Goal: Information Seeking & Learning: Check status

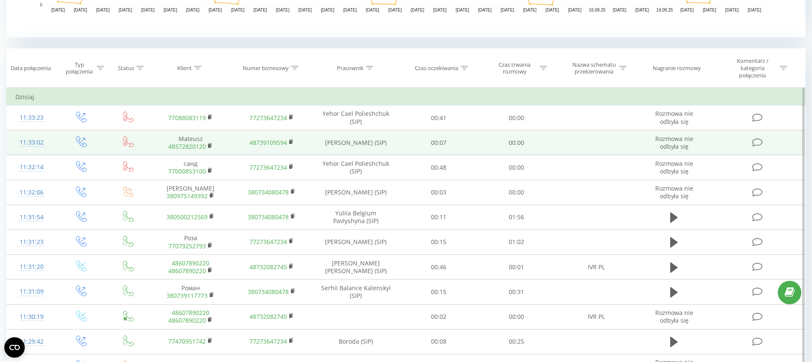
scroll to position [374, 0]
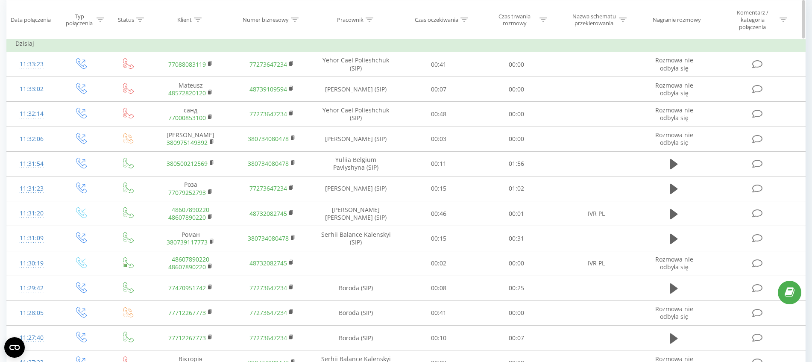
click at [372, 20] on icon at bounding box center [369, 20] width 8 height 4
click at [352, 85] on input "text" at bounding box center [355, 84] width 75 height 15
type input "alderking"
click at [376, 99] on span "OK" at bounding box center [374, 100] width 24 height 13
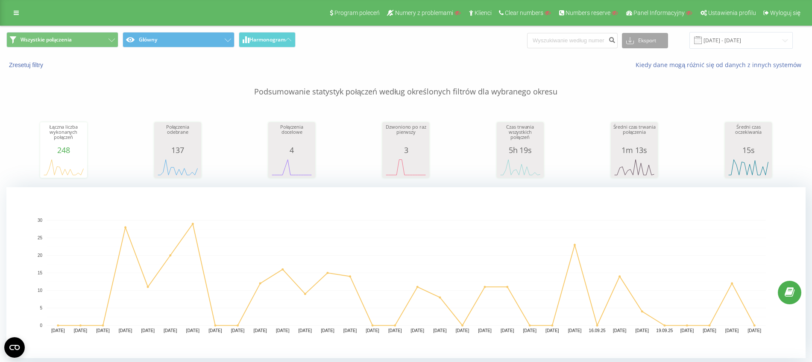
click at [651, 43] on button "Eksport" at bounding box center [645, 40] width 46 height 15
click at [682, 105] on div "Łączna liczba wykonanych połączeń 248 date totalCalls [DATE] 0 [DATE] 0 [DATE] …" at bounding box center [405, 141] width 799 height 73
click at [737, 42] on input "[DATE] - [DATE]" at bounding box center [740, 40] width 103 height 17
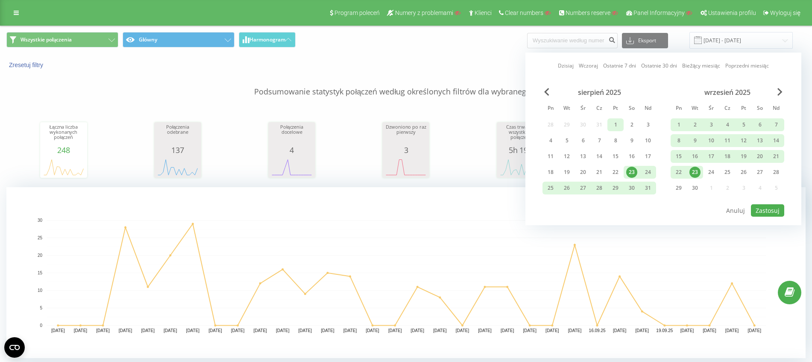
click at [616, 124] on div "1" at bounding box center [615, 124] width 11 height 11
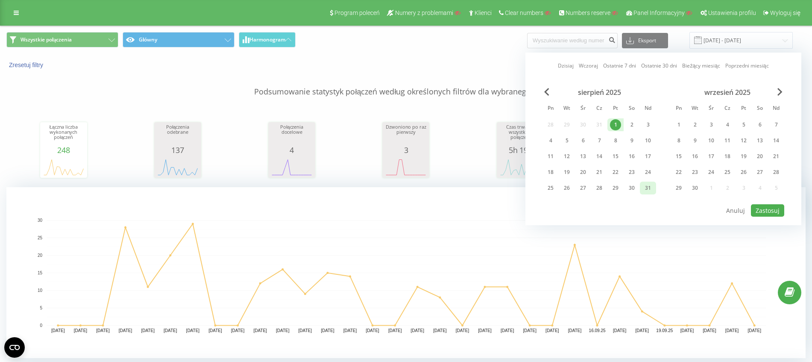
click at [651, 185] on div "31" at bounding box center [647, 187] width 11 height 11
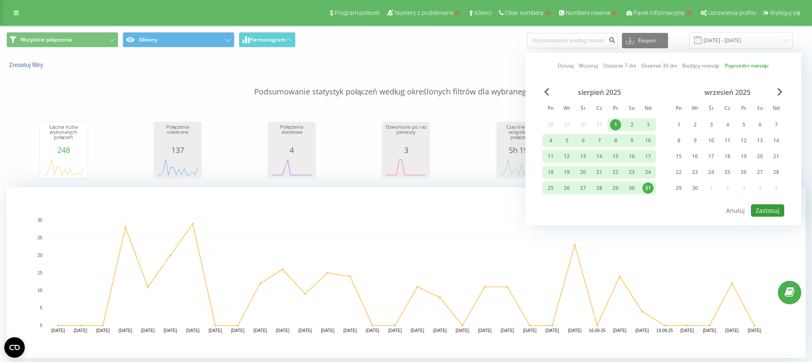
click at [769, 212] on button "Zastosuj" at bounding box center [767, 210] width 33 height 12
type input "01.08.2025 - 31.08.2025"
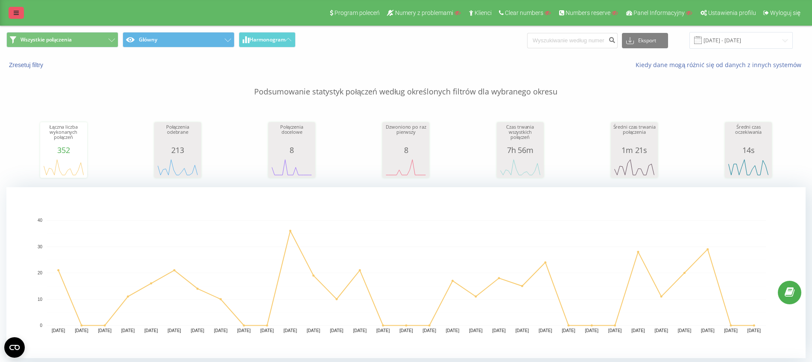
click at [18, 16] on link at bounding box center [16, 13] width 15 height 12
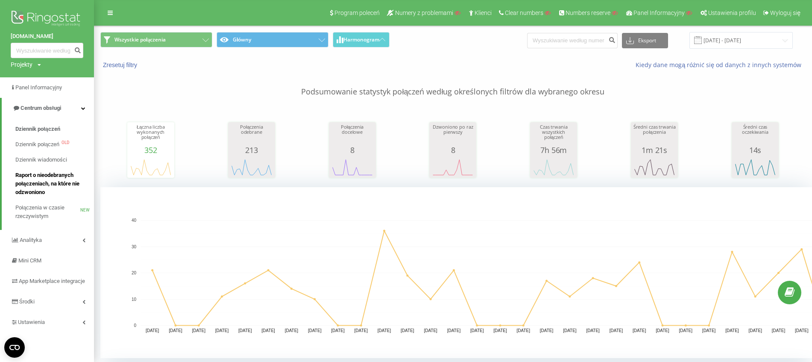
click at [41, 178] on span "Raport o nieodebranych połączeniach, na które nie odzwoniono" at bounding box center [52, 184] width 74 height 26
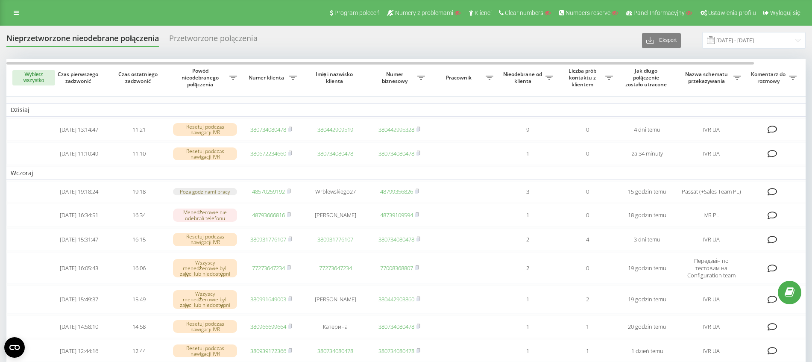
click at [21, 20] on div "Program poleceń Numery z problemami Klienci Clear numbers Numbers reserve Panel…" at bounding box center [406, 13] width 812 height 26
click at [19, 17] on link at bounding box center [16, 13] width 15 height 12
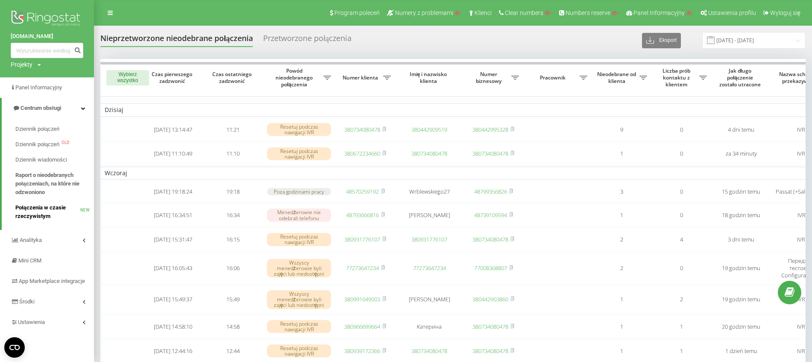
click at [47, 211] on span "Połączenia w czasie rzeczywistym" at bounding box center [47, 211] width 65 height 17
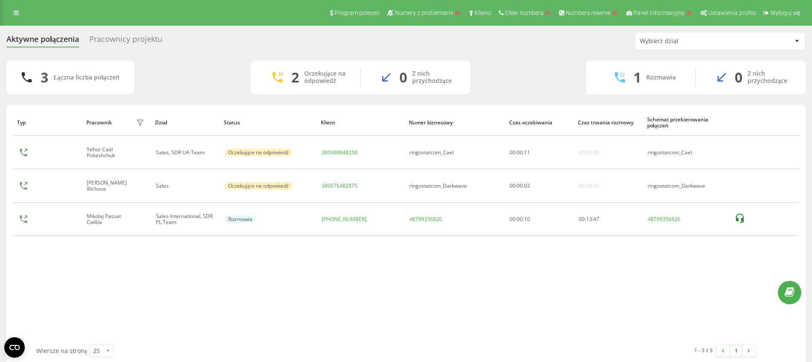
click at [120, 41] on div "Pracownicy projektu" at bounding box center [125, 41] width 73 height 13
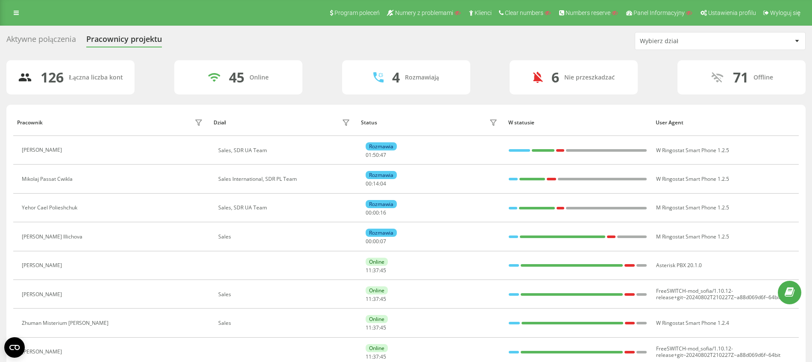
click at [723, 49] on div "Wybierz dział" at bounding box center [720, 40] width 170 height 17
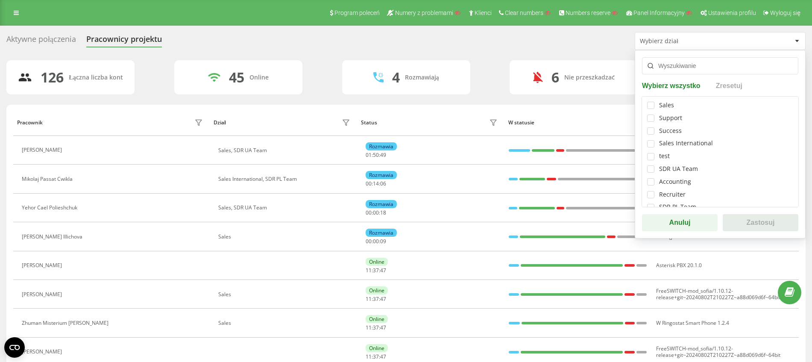
click at [681, 143] on div "Sales International" at bounding box center [686, 143] width 54 height 7
click at [651, 182] on label at bounding box center [650, 182] width 7 height 0
checkbox input "true"
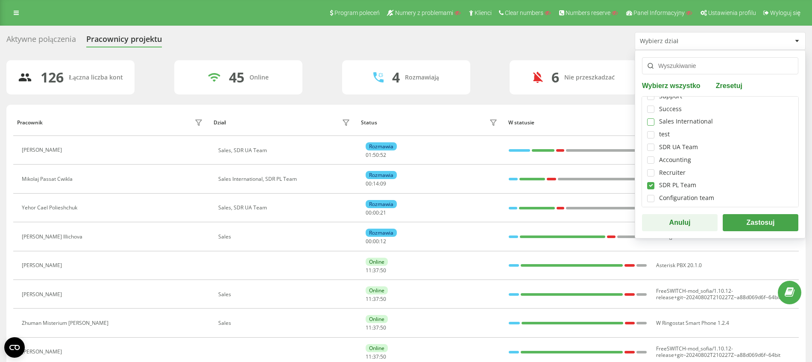
click at [651, 118] on label at bounding box center [650, 118] width 7 height 0
checkbox input "true"
click at [736, 217] on button "Zastosuj" at bounding box center [760, 222] width 76 height 17
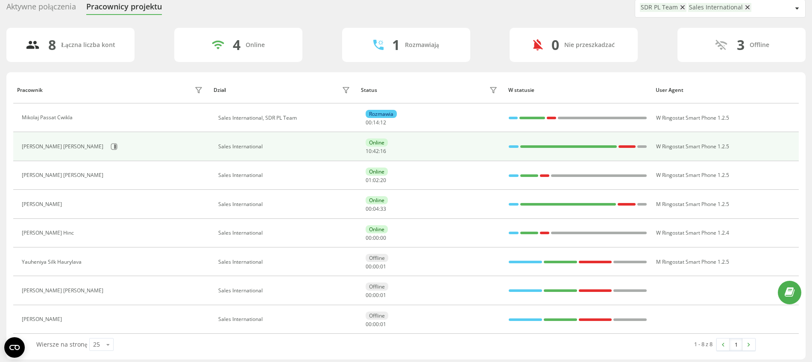
scroll to position [36, 0]
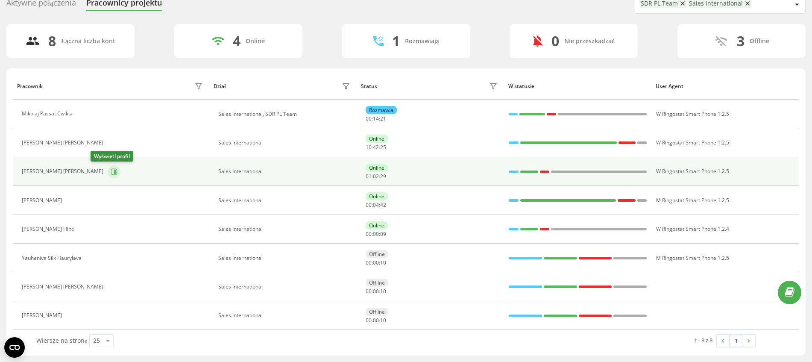
click at [111, 174] on icon at bounding box center [114, 171] width 6 height 6
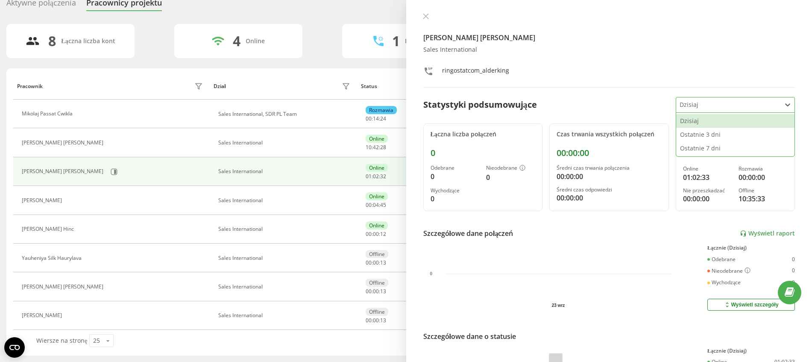
click at [701, 106] on div at bounding box center [728, 105] width 98 height 10
click at [697, 152] on div "Ostatnie 7 dni" at bounding box center [735, 148] width 118 height 14
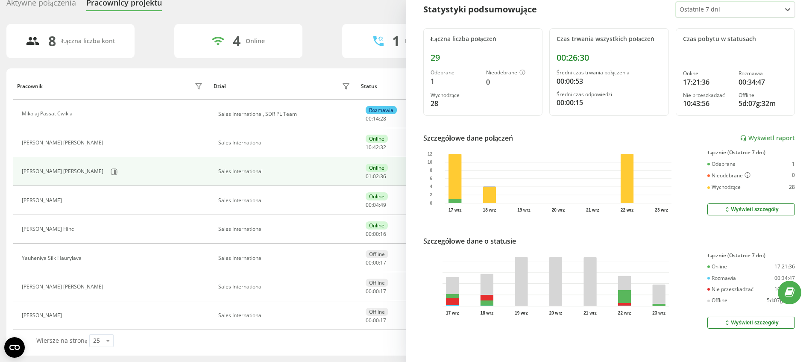
scroll to position [103, 0]
click at [712, 316] on button "Wyświetl szczegóły" at bounding box center [751, 322] width 88 height 12
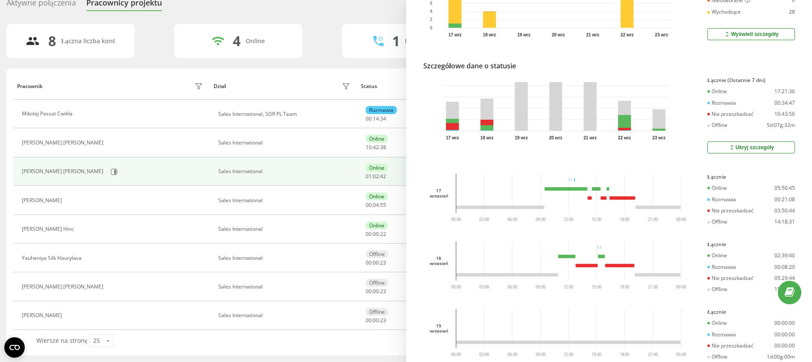
scroll to position [370, 0]
